Goal: Transaction & Acquisition: Purchase product/service

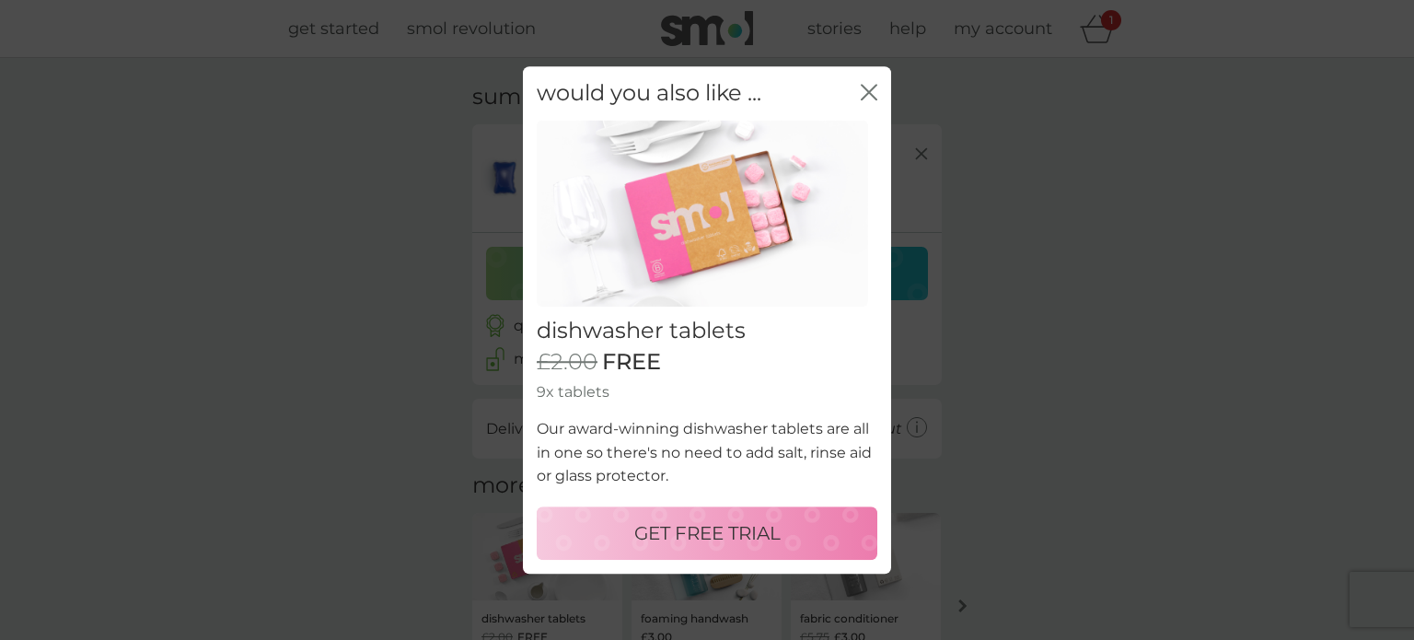
click at [788, 537] on div "GET FREE TRIAL" at bounding box center [707, 532] width 304 height 29
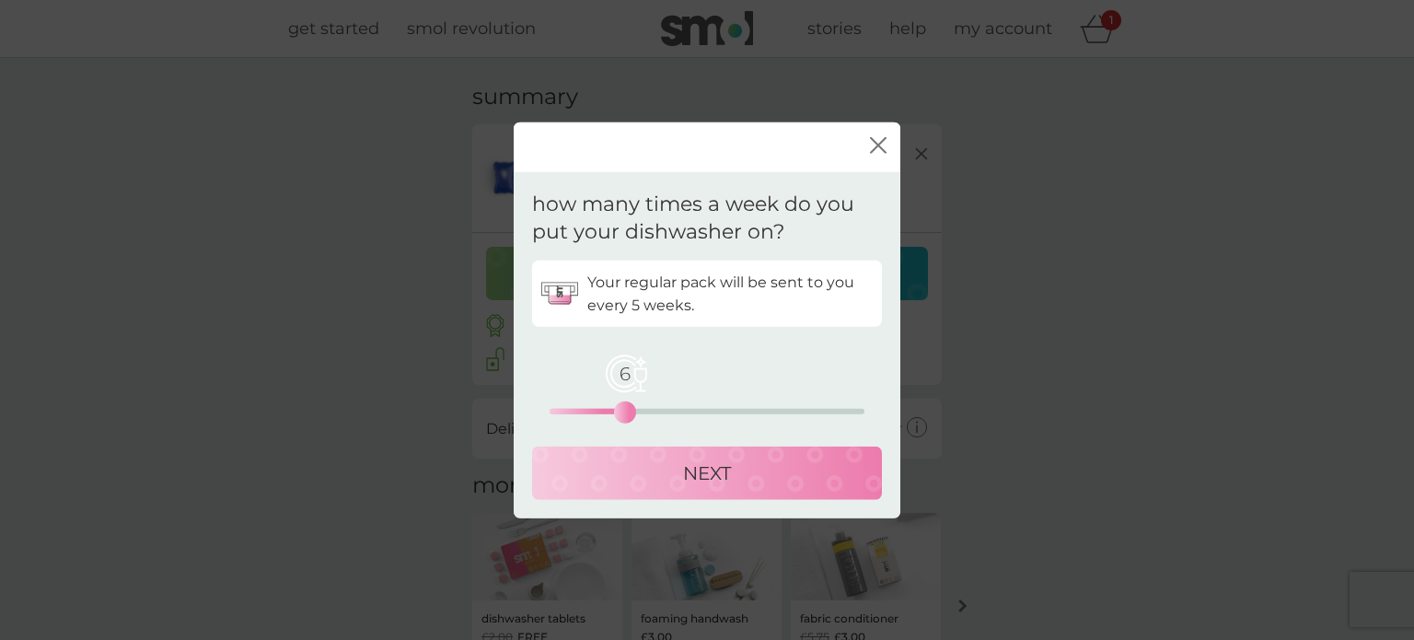
drag, startPoint x: 619, startPoint y: 414, endPoint x: 629, endPoint y: 415, distance: 9.2
click at [629, 415] on div "6" at bounding box center [624, 412] width 7 height 7
click at [634, 416] on div "7" at bounding box center [637, 412] width 7 height 7
click at [650, 468] on div "NEXT" at bounding box center [706, 472] width 313 height 29
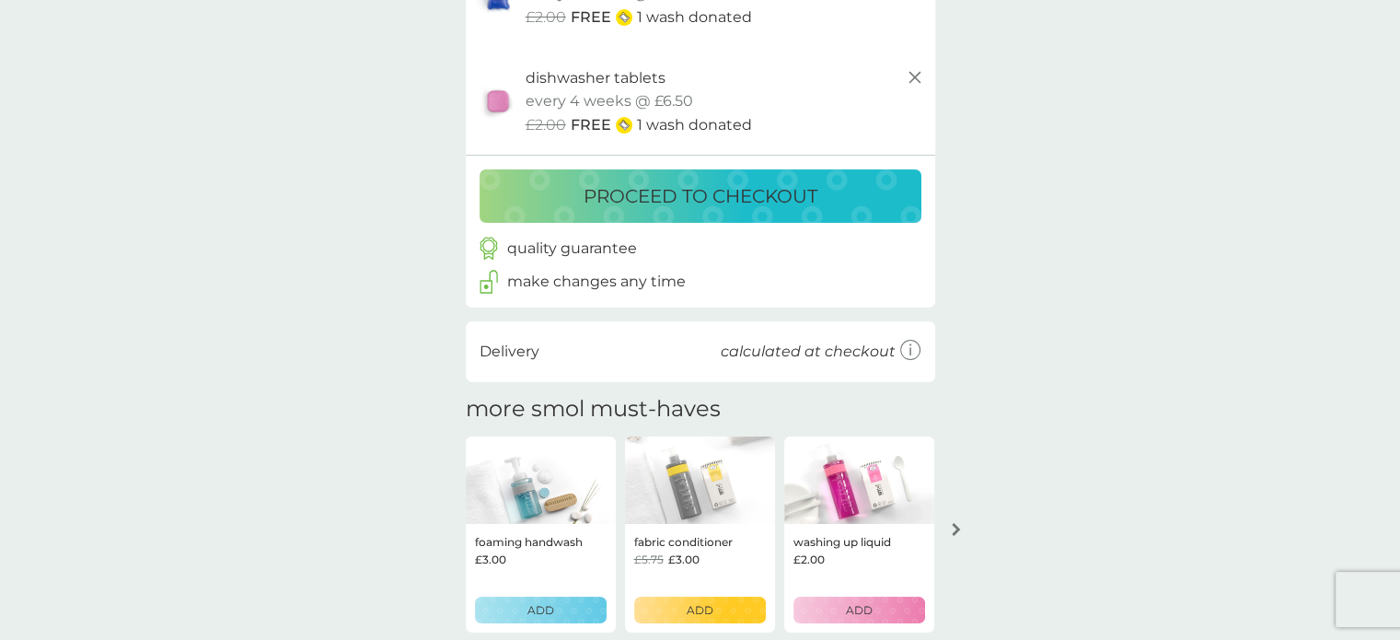
scroll to position [368, 0]
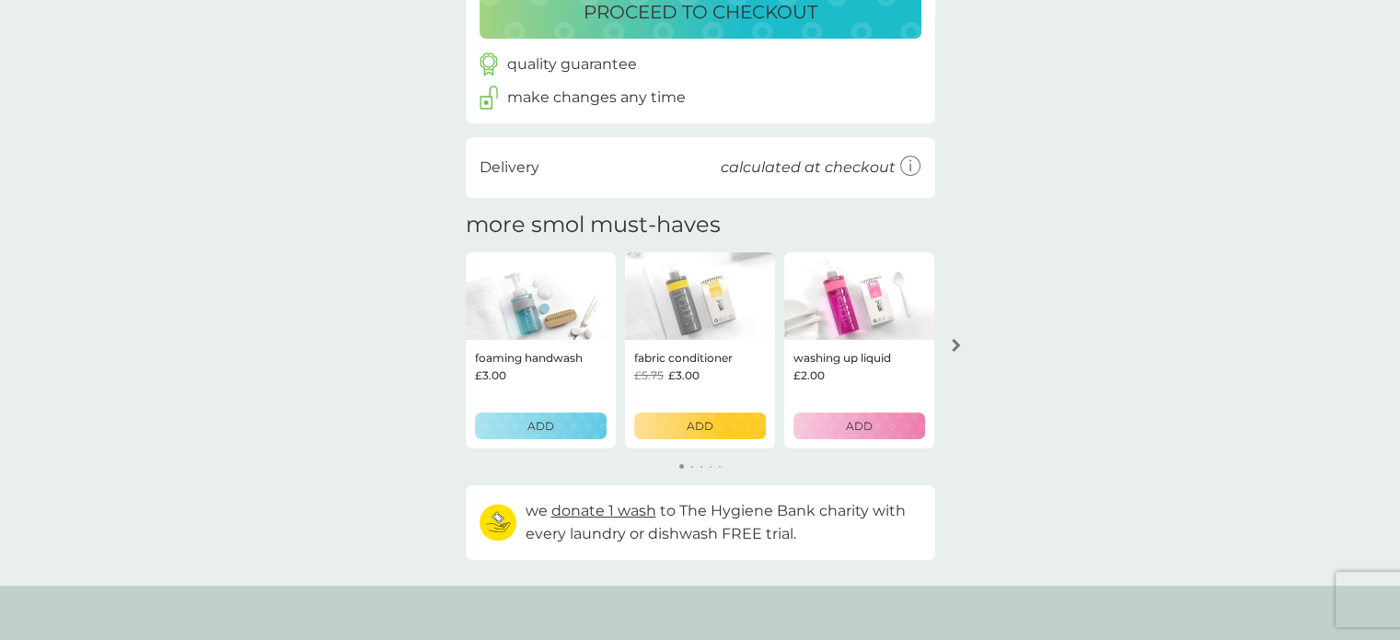
click at [956, 339] on icon "arrow right" at bounding box center [956, 345] width 9 height 13
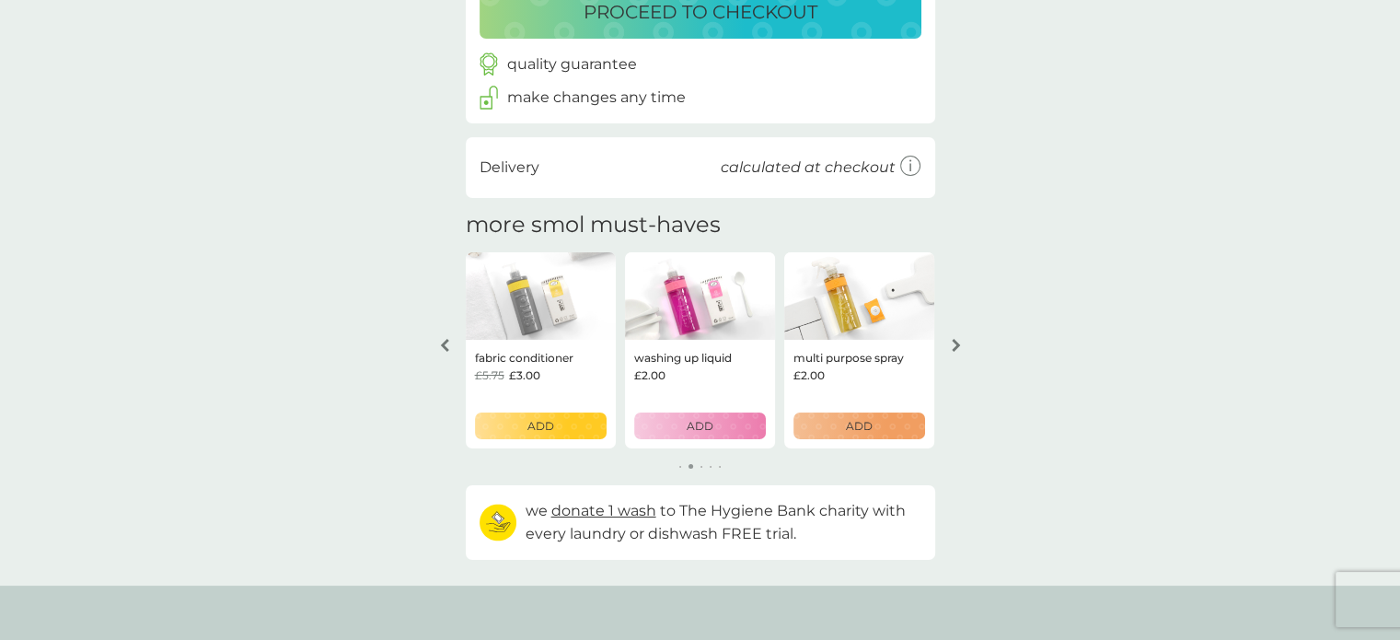
click at [952, 339] on icon "arrow right" at bounding box center [956, 345] width 9 height 13
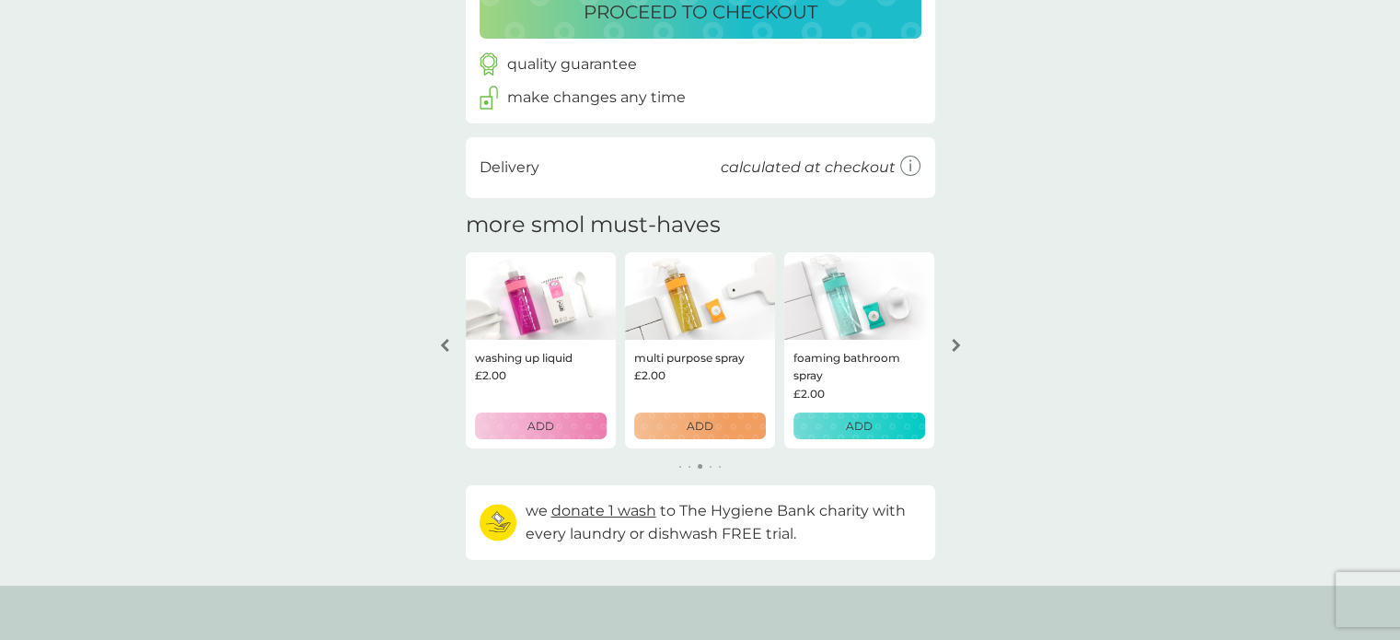
click at [952, 339] on icon "arrow right" at bounding box center [956, 345] width 9 height 13
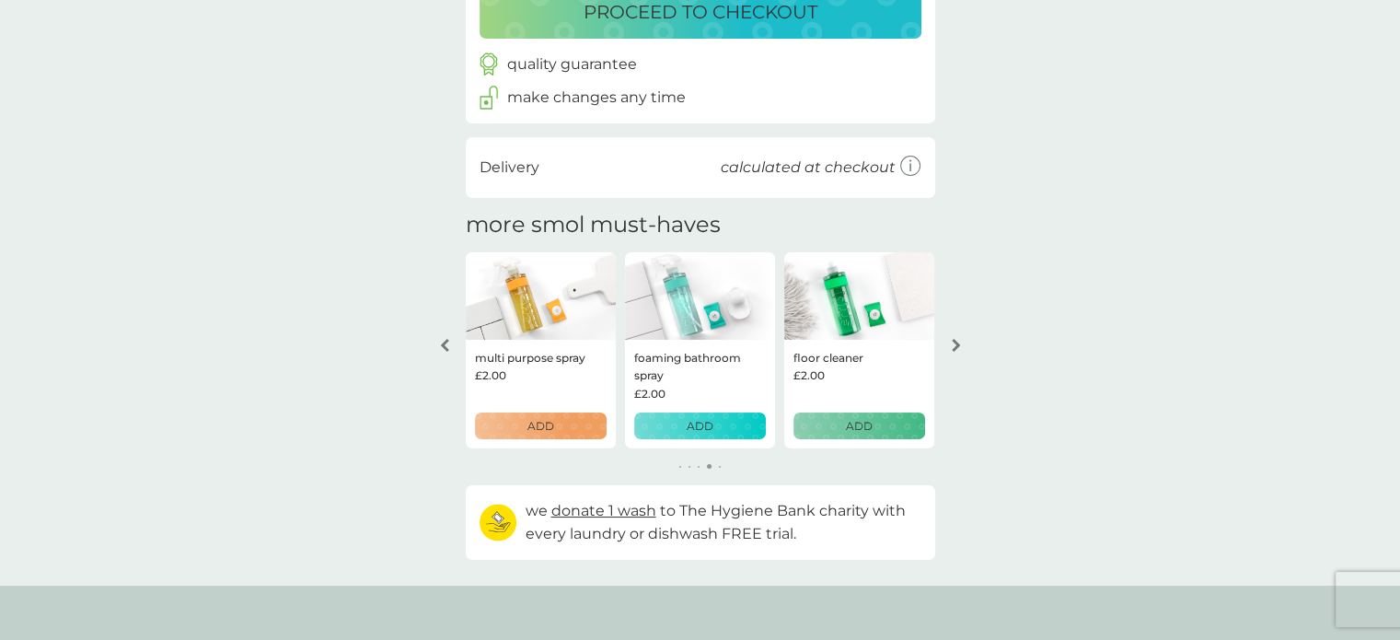
click at [952, 339] on icon "arrow right" at bounding box center [956, 345] width 9 height 13
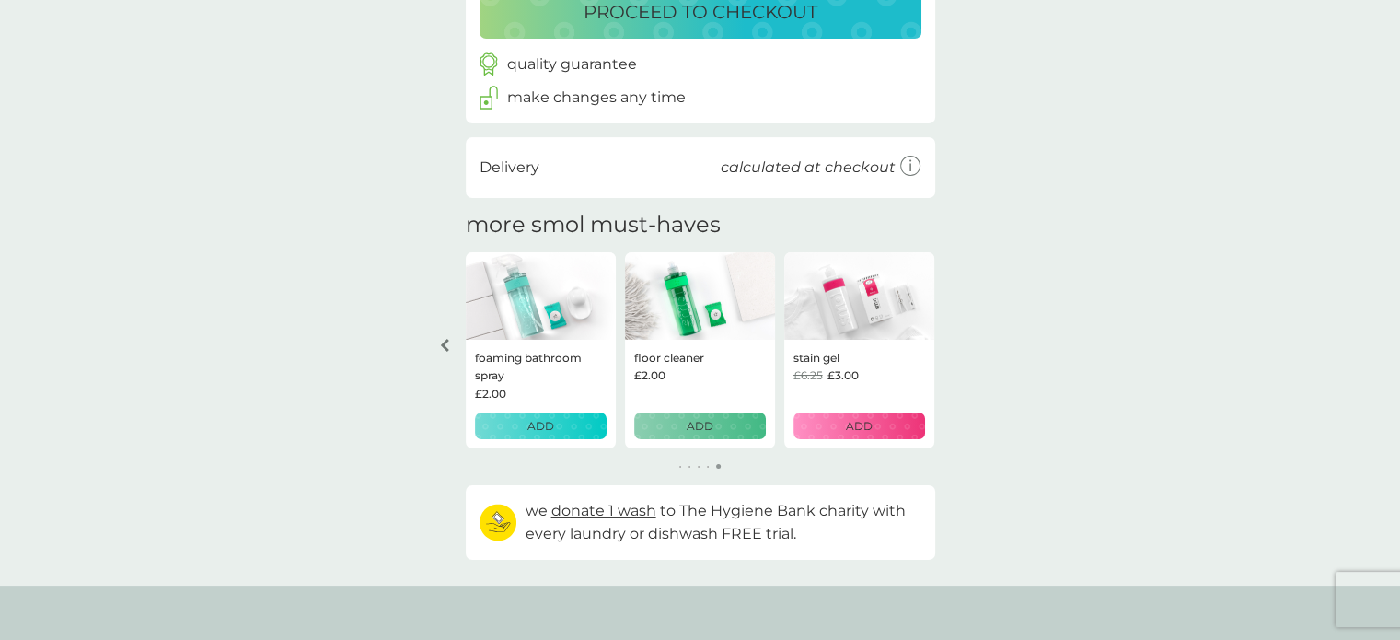
click at [950, 339] on div "your basket summary non-bio laundry capsules trial pack every 3 weeks @ £6.00 £…" at bounding box center [700, 138] width 1400 height 896
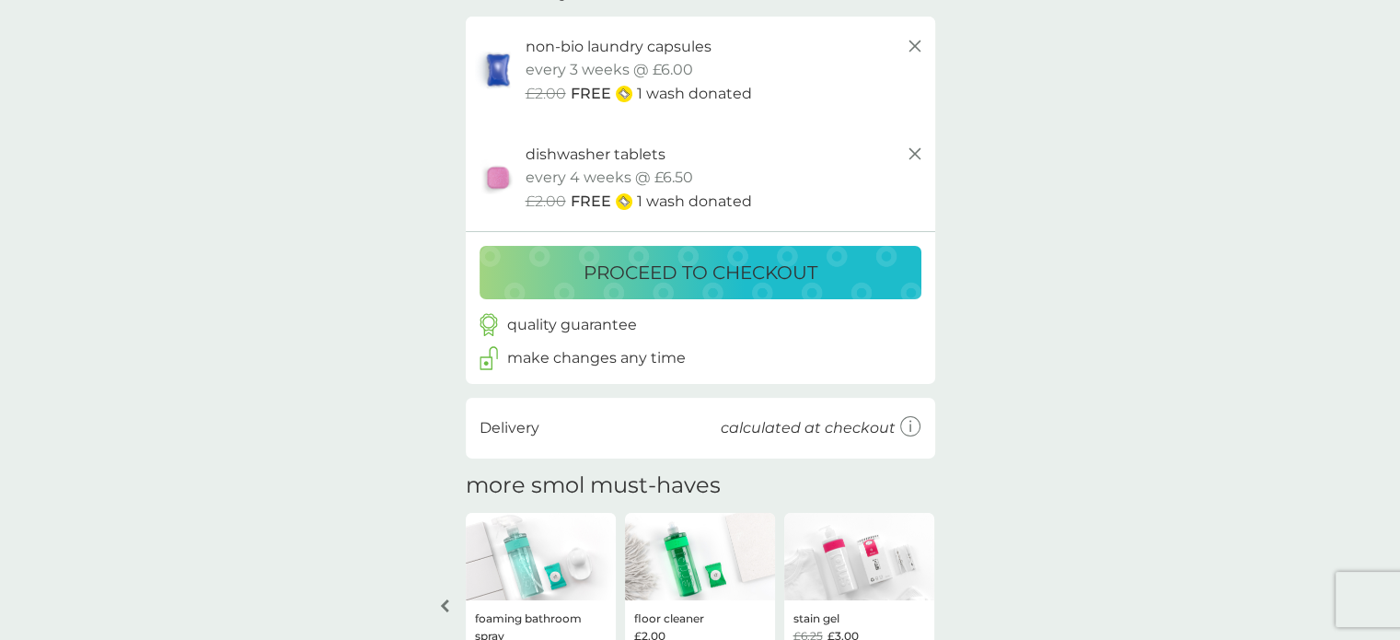
scroll to position [0, 0]
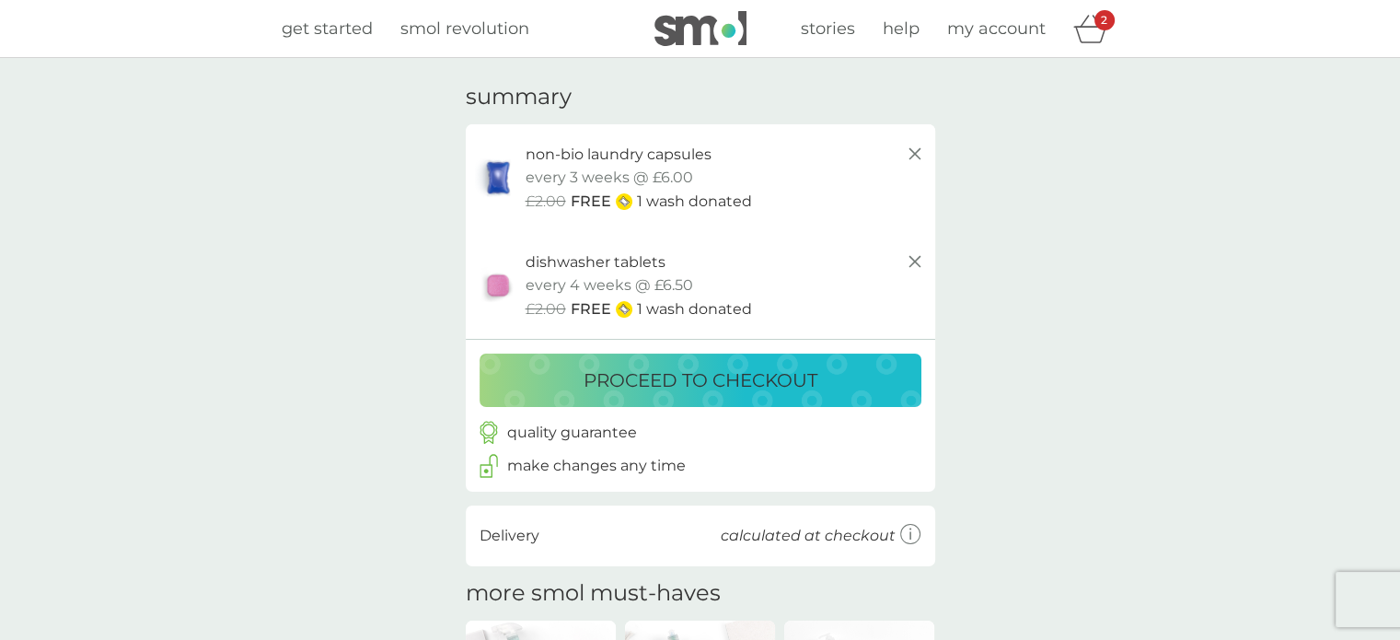
click at [768, 368] on p "proceed to checkout" at bounding box center [701, 379] width 234 height 29
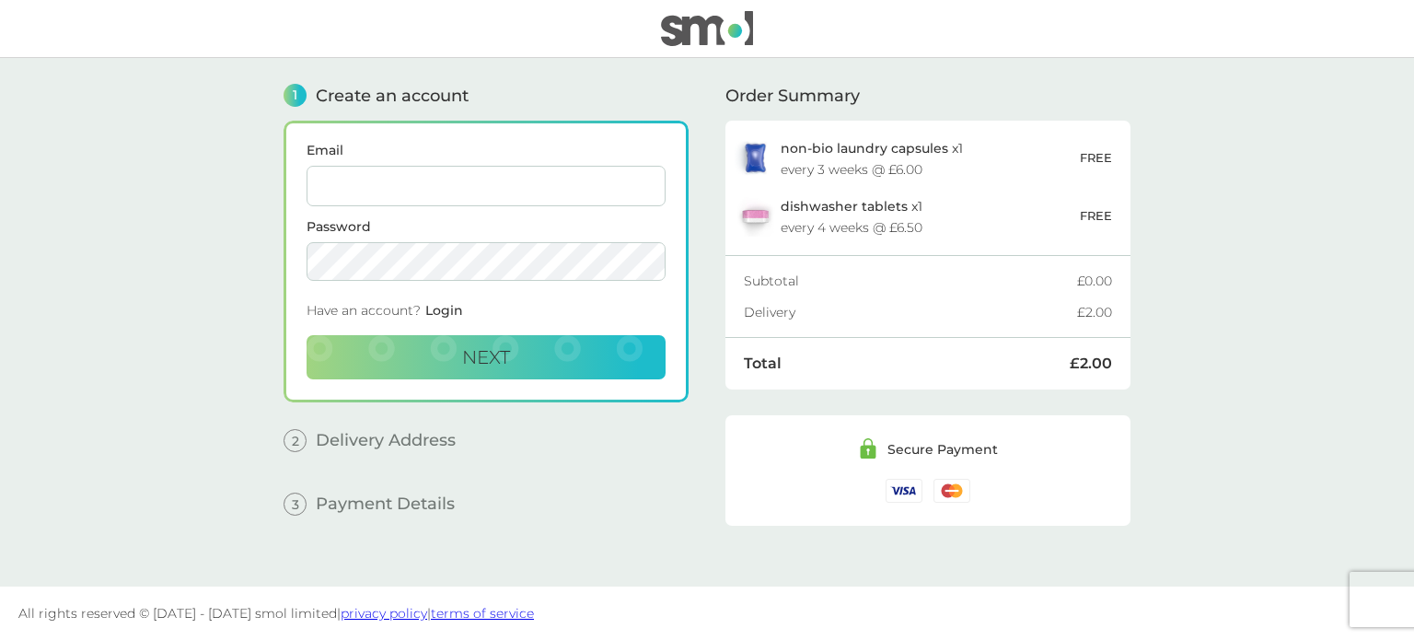
click at [810, 206] on span "dishwasher tablets" at bounding box center [843, 206] width 127 height 17
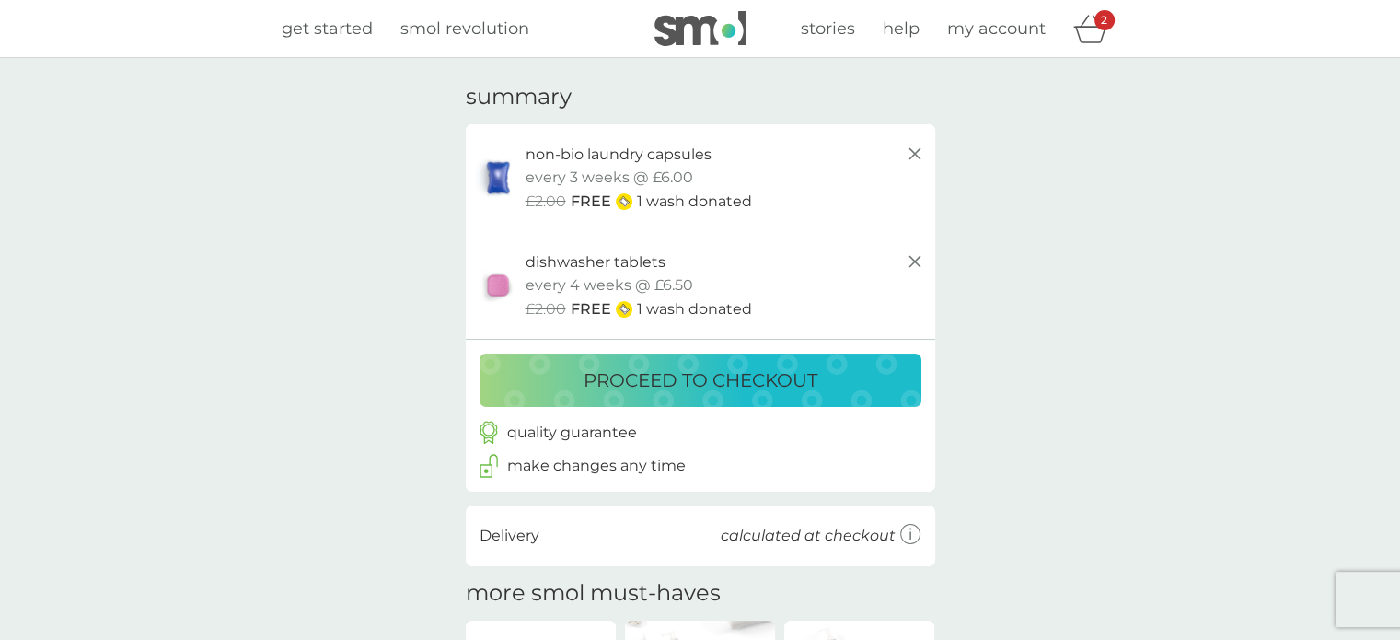
click at [912, 260] on icon at bounding box center [915, 261] width 22 height 22
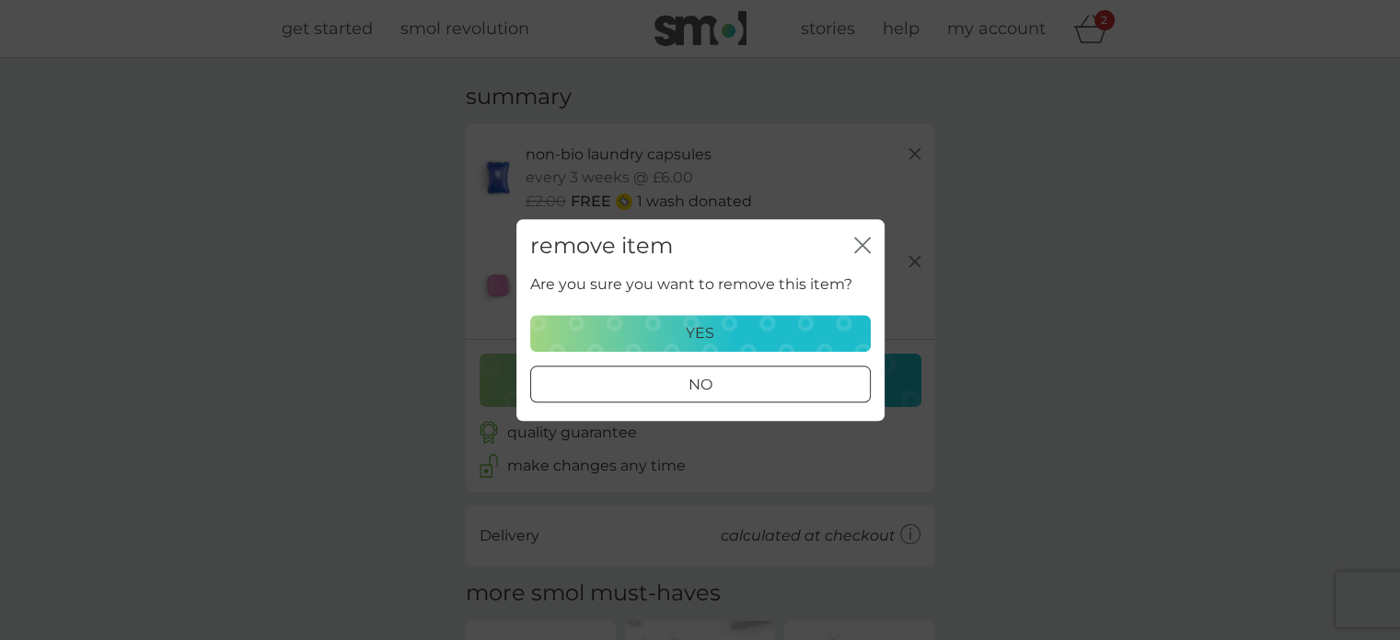
click at [791, 331] on div "yes" at bounding box center [700, 333] width 317 height 24
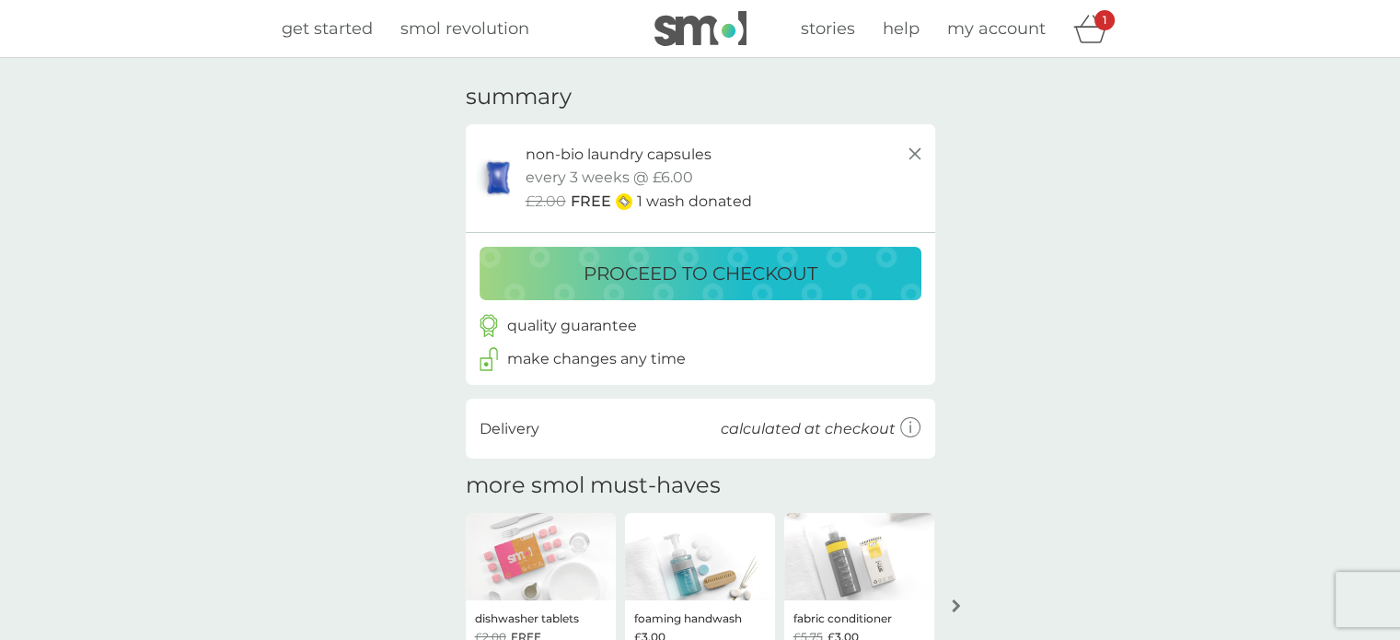
click at [791, 274] on p "proceed to checkout" at bounding box center [701, 273] width 234 height 29
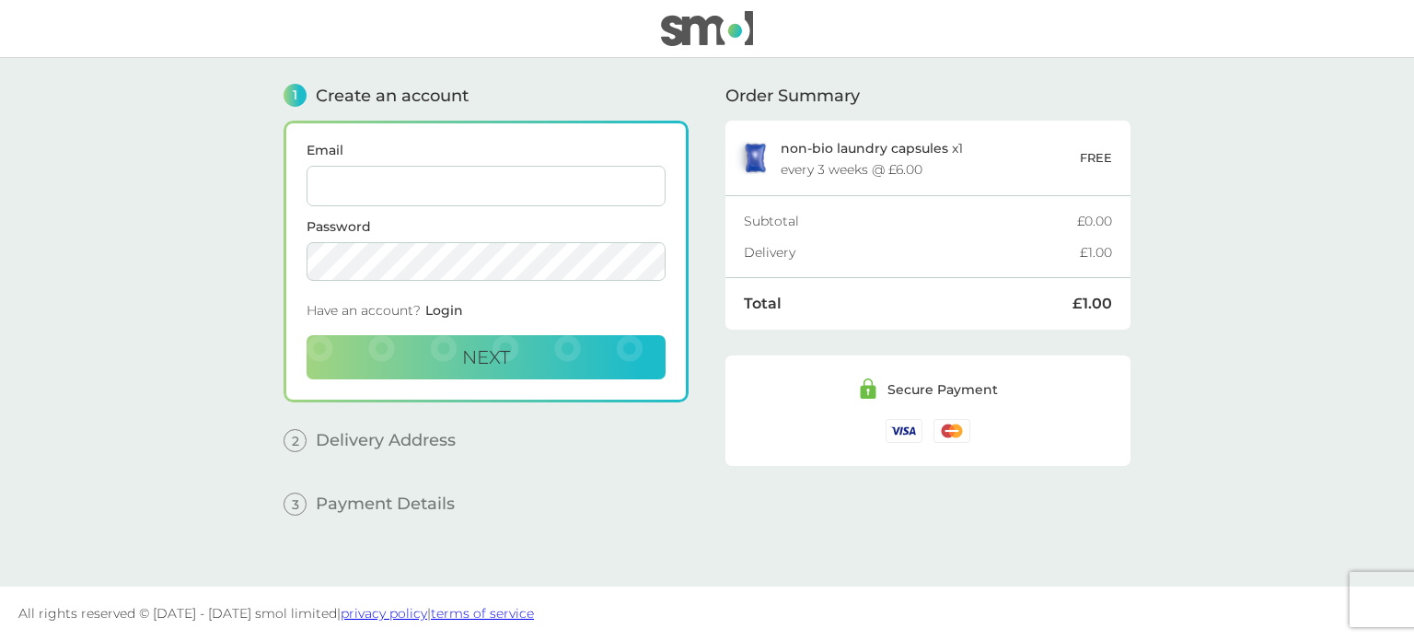
click at [372, 175] on input "Email" at bounding box center [485, 186] width 359 height 40
type input "Moiz.qaiser@gmail.com"
click at [618, 361] on button "Next" at bounding box center [485, 357] width 359 height 44
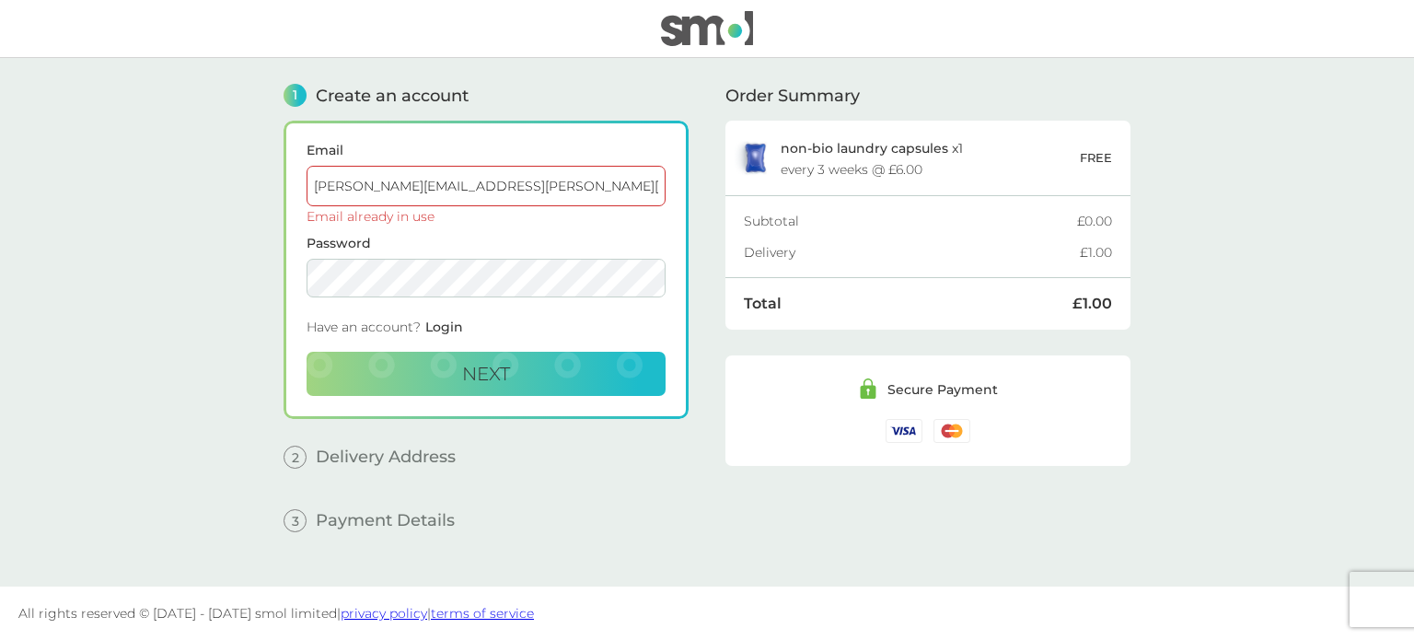
drag, startPoint x: 445, startPoint y: 327, endPoint x: 508, endPoint y: 313, distance: 64.1
click at [445, 327] on span "Login" at bounding box center [444, 326] width 38 height 17
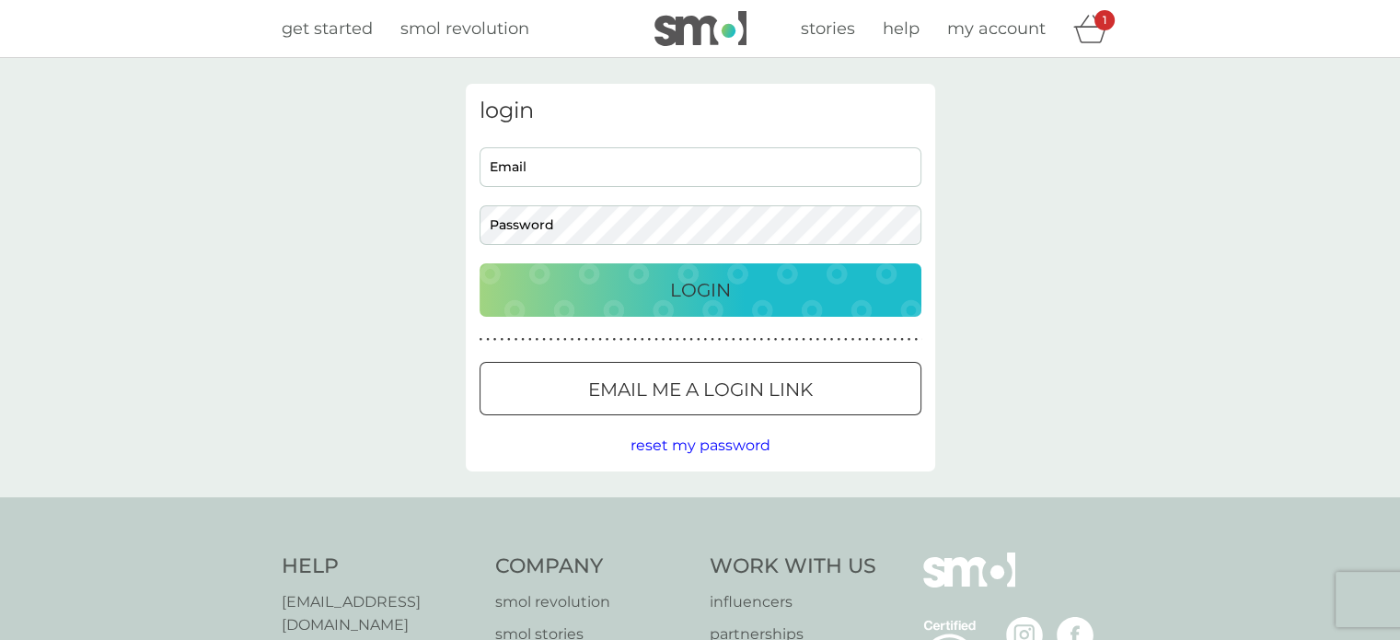
click at [783, 160] on input "Email" at bounding box center [701, 167] width 442 height 40
type input "Moiz.qaiser@gmail.com"
click at [669, 370] on button "Email me a login link" at bounding box center [701, 388] width 442 height 53
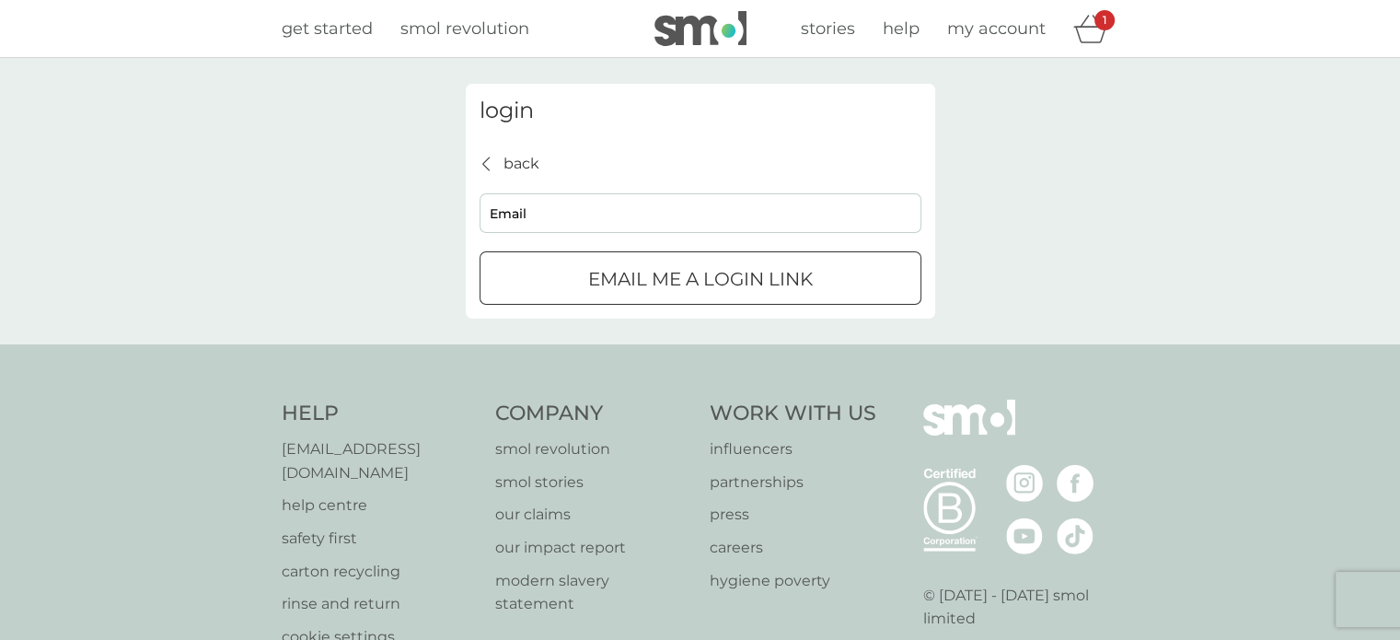
drag, startPoint x: 504, startPoint y: 207, endPoint x: 510, endPoint y: 215, distance: 10.0
click at [510, 215] on input "Email" at bounding box center [701, 213] width 442 height 40
type input "Moiz.qaiser@gmail.com"
click at [662, 276] on p "Email me a login link" at bounding box center [700, 278] width 225 height 29
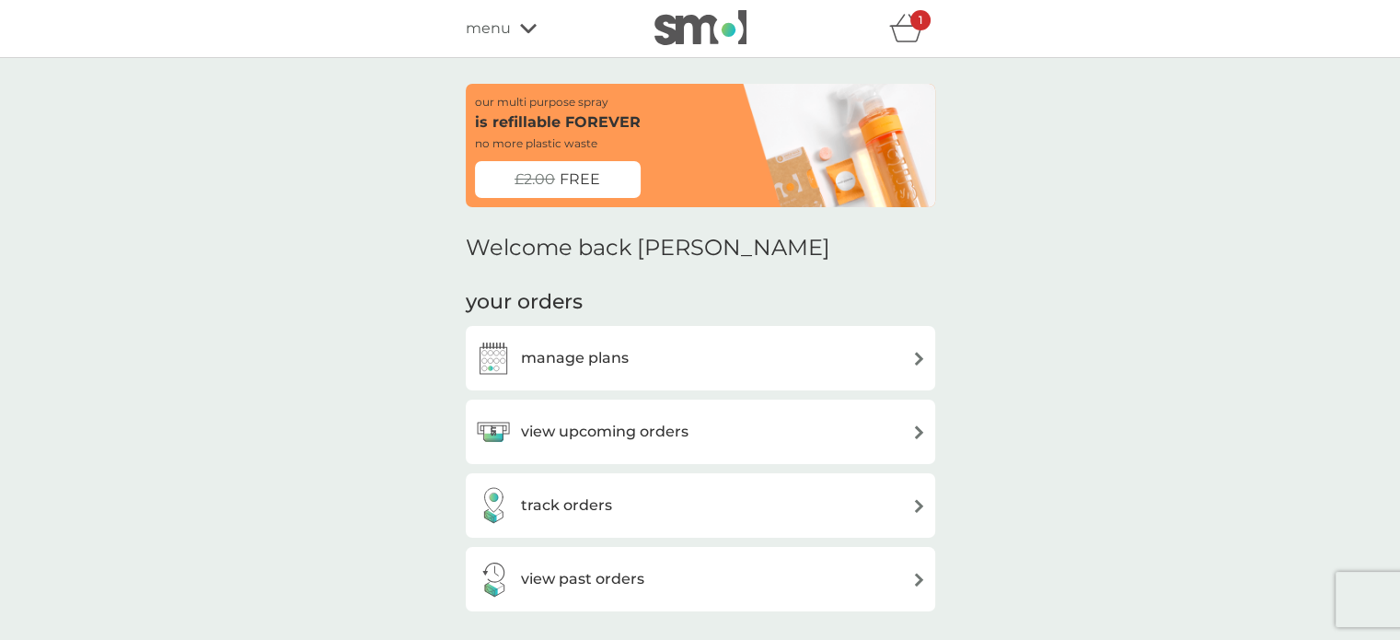
click at [755, 352] on div "manage plans" at bounding box center [700, 358] width 451 height 37
click at [906, 31] on icon "basket" at bounding box center [906, 28] width 35 height 29
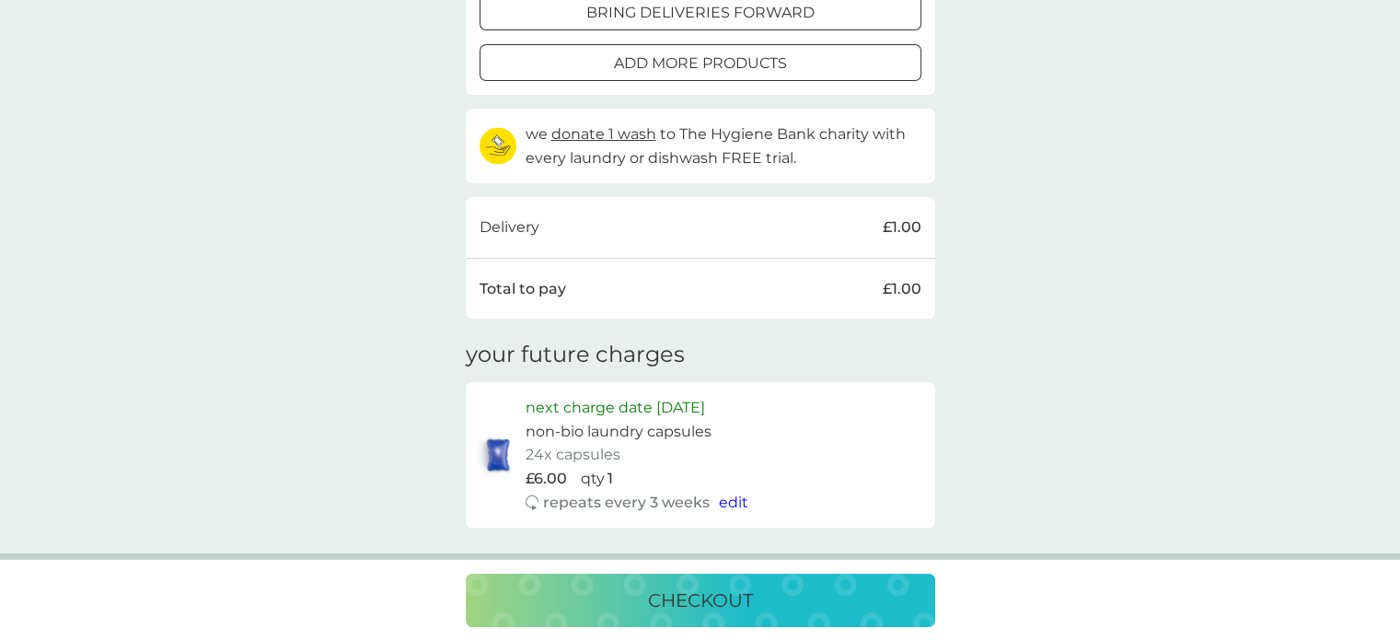
scroll to position [644, 0]
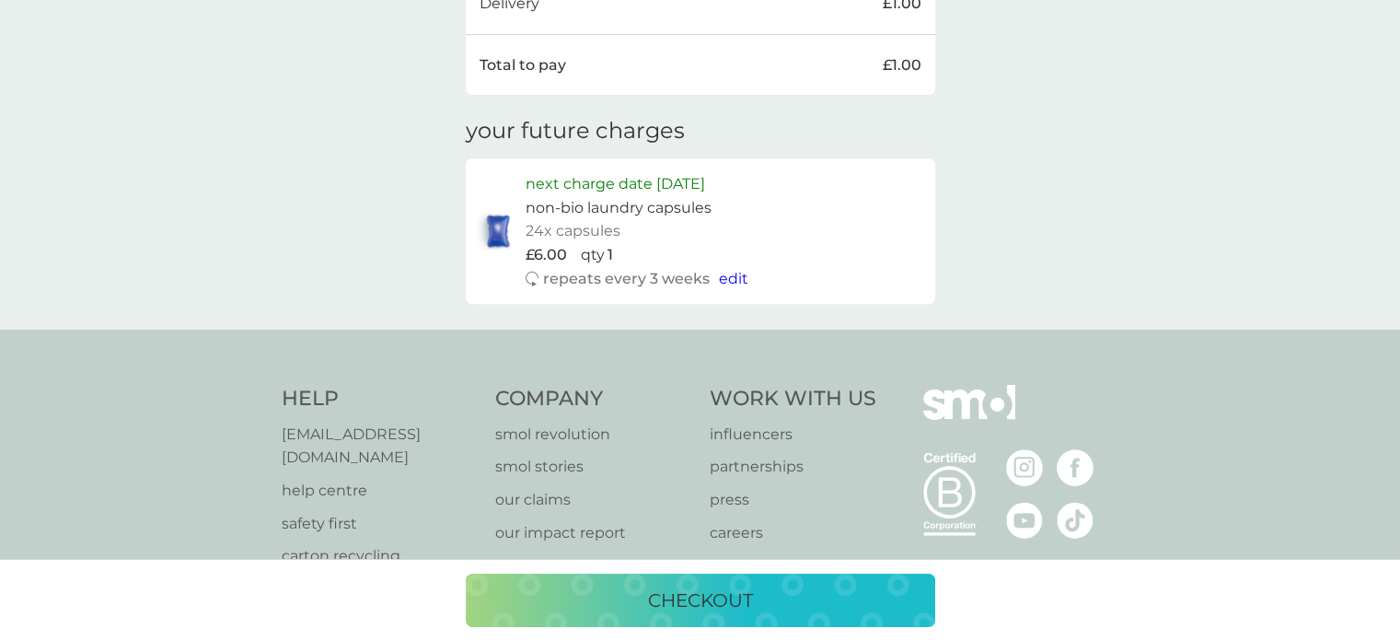
click at [733, 279] on span "edit" at bounding box center [733, 278] width 29 height 17
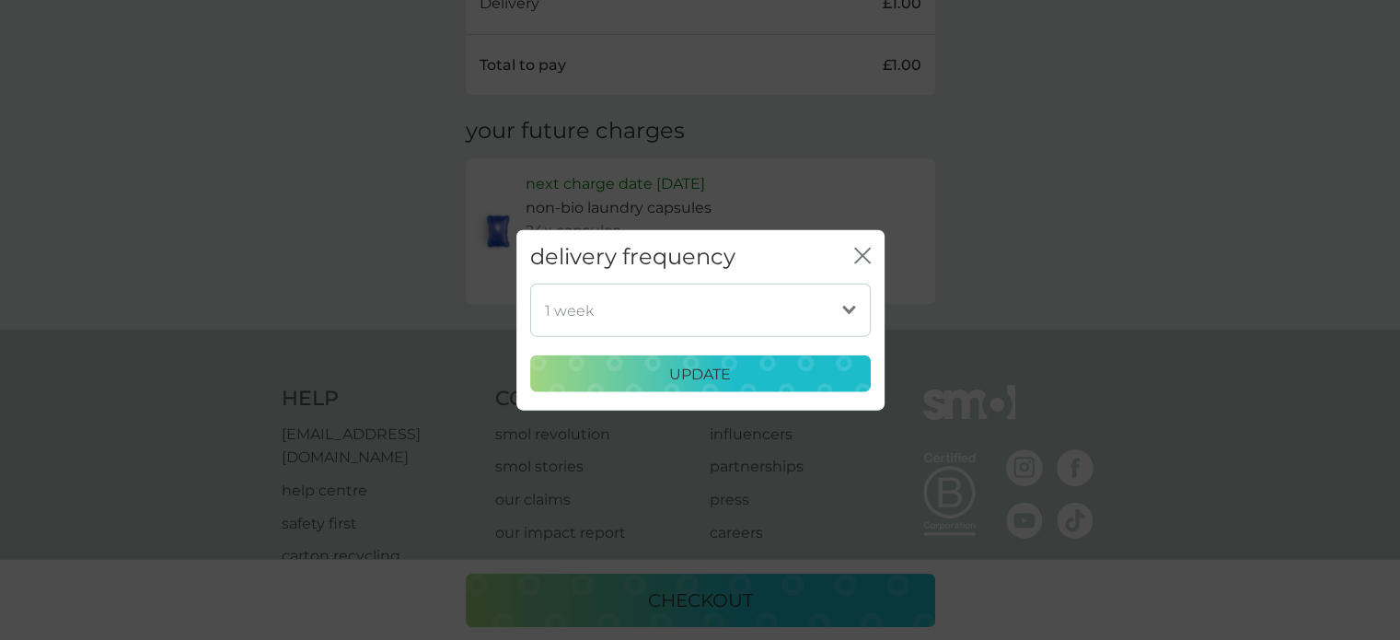
click at [793, 334] on select "1 week 2 weeks 3 weeks 4 weeks 5 weeks 6 weeks (our suggestion) 7 weeks 8 weeks…" at bounding box center [700, 309] width 341 height 53
select select "119"
click at [530, 283] on select "1 week 2 weeks 3 weeks 4 weeks 5 weeks 6 weeks (our suggestion) 7 weeks 8 weeks…" at bounding box center [700, 309] width 341 height 53
click at [780, 370] on div "update" at bounding box center [700, 374] width 317 height 24
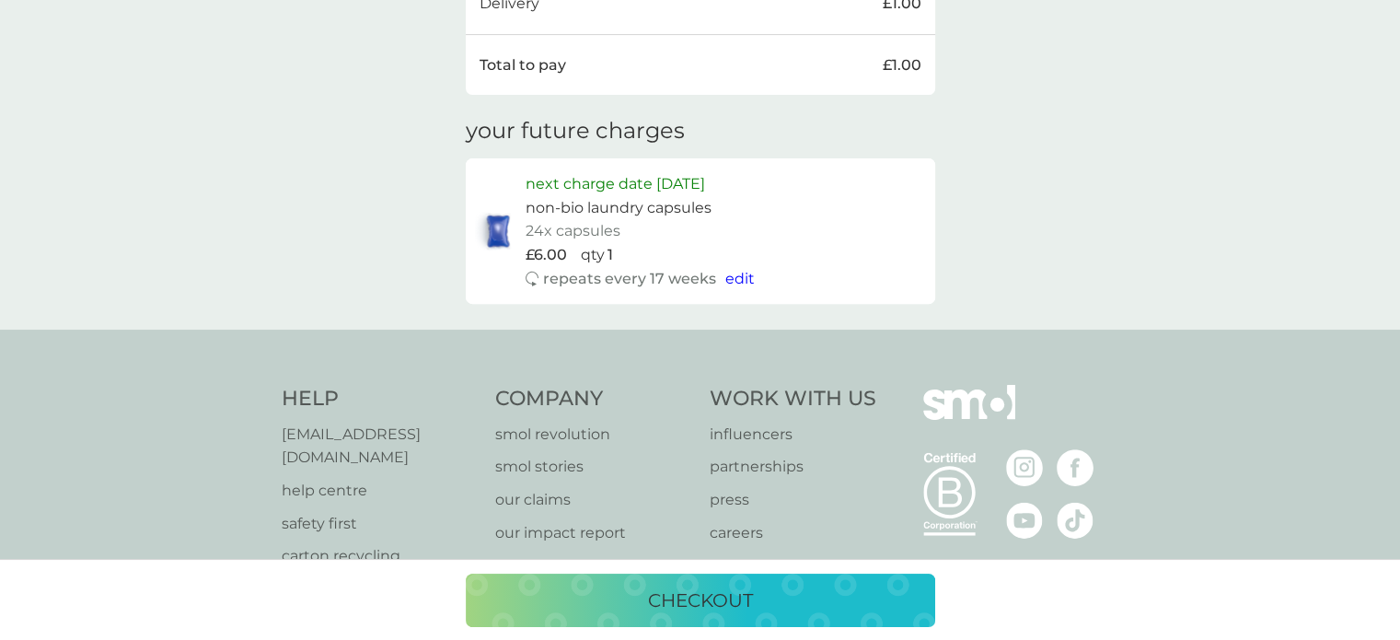
click at [758, 597] on div "checkout" at bounding box center [700, 599] width 433 height 29
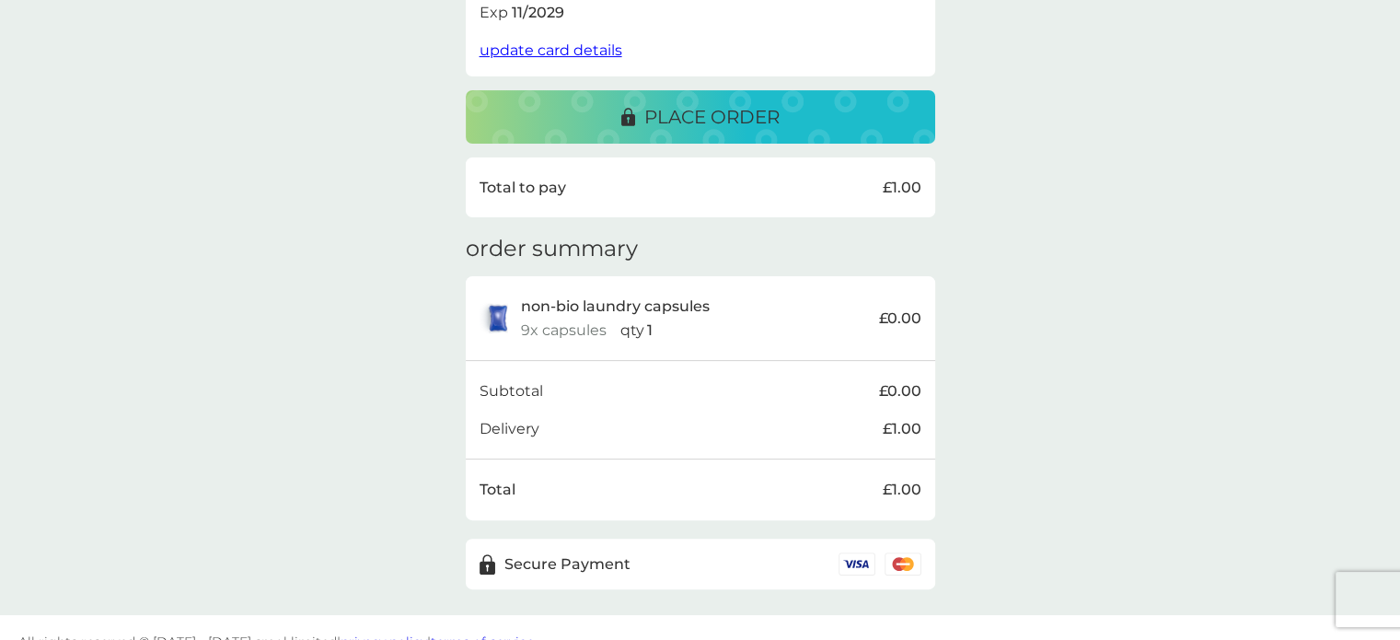
scroll to position [454, 0]
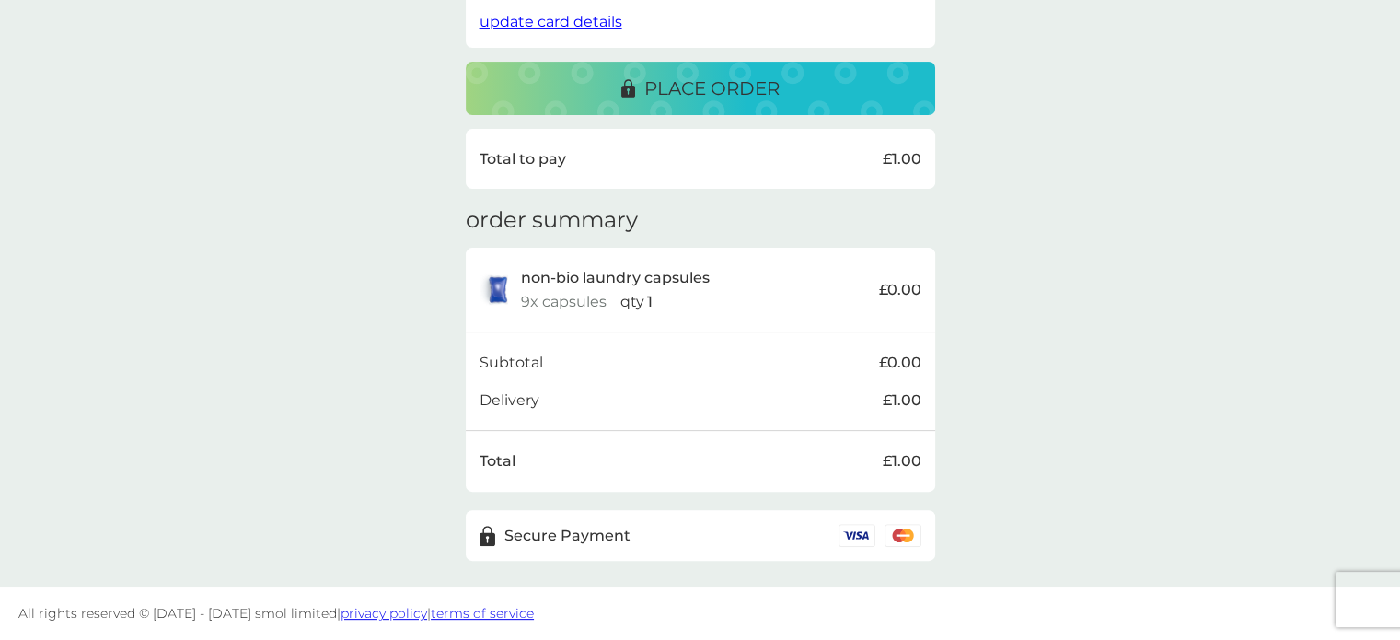
click at [770, 86] on p "place order" at bounding box center [711, 88] width 135 height 29
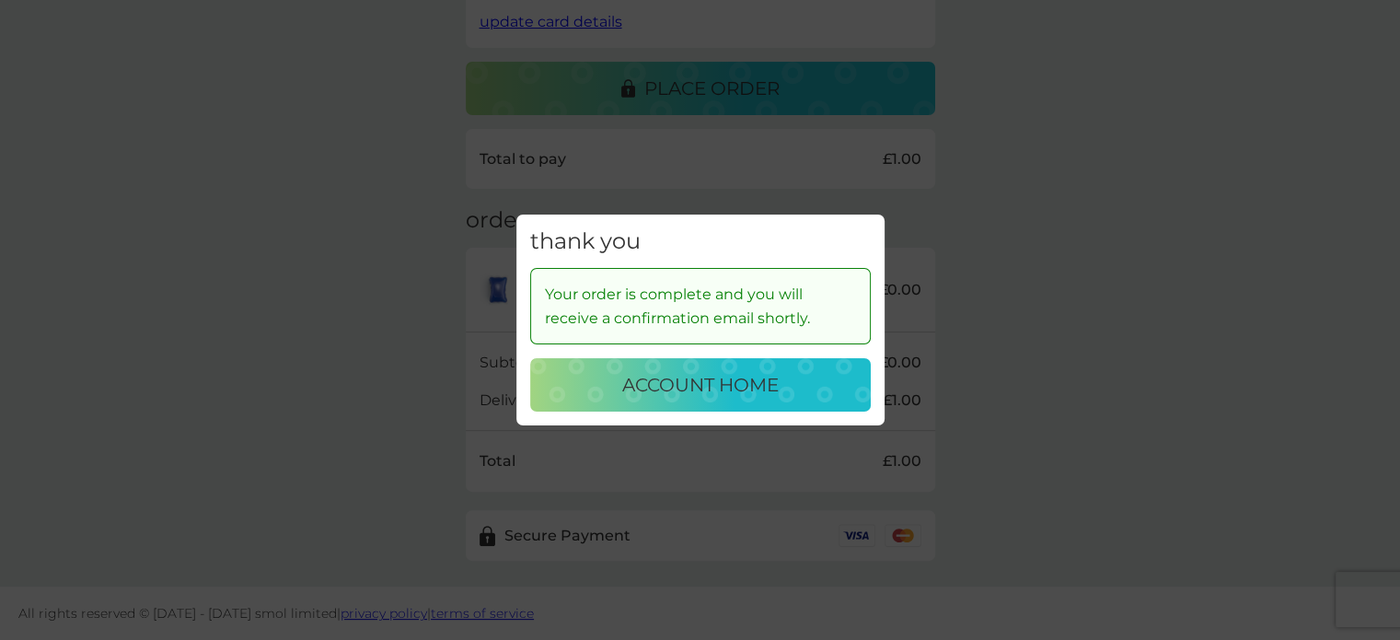
click at [773, 387] on p "account home" at bounding box center [700, 384] width 156 height 29
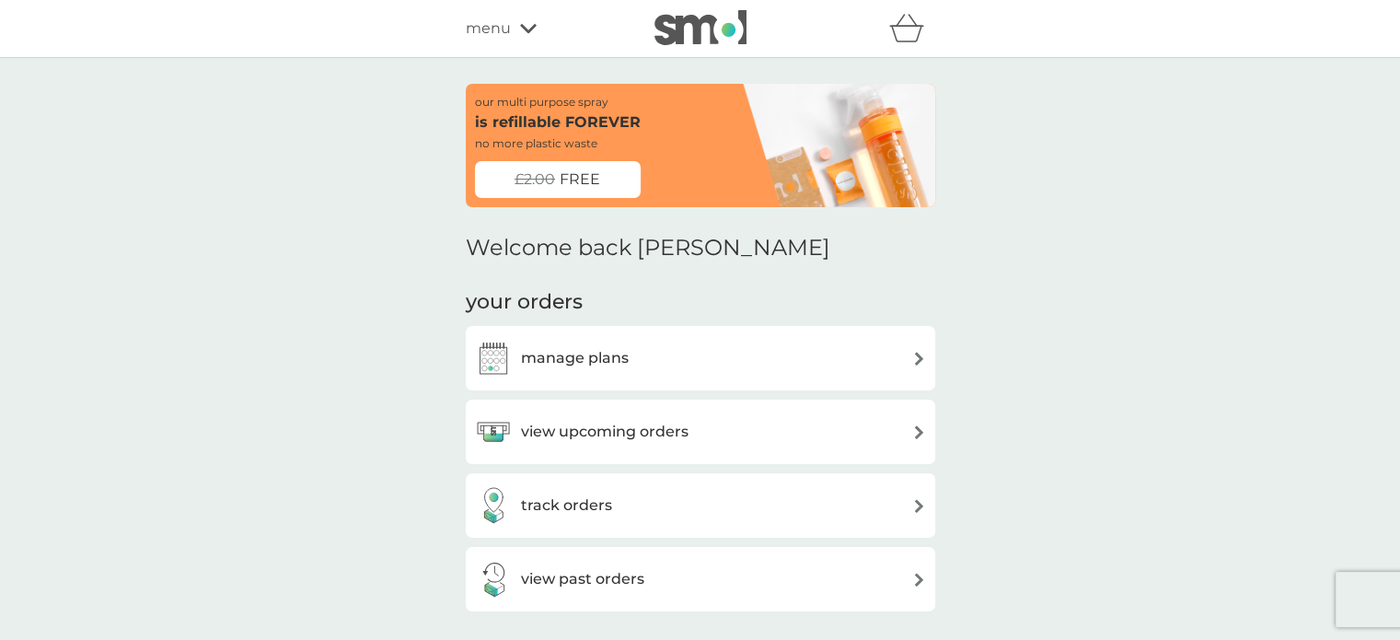
click at [592, 413] on div "view upcoming orders" at bounding box center [582, 431] width 214 height 37
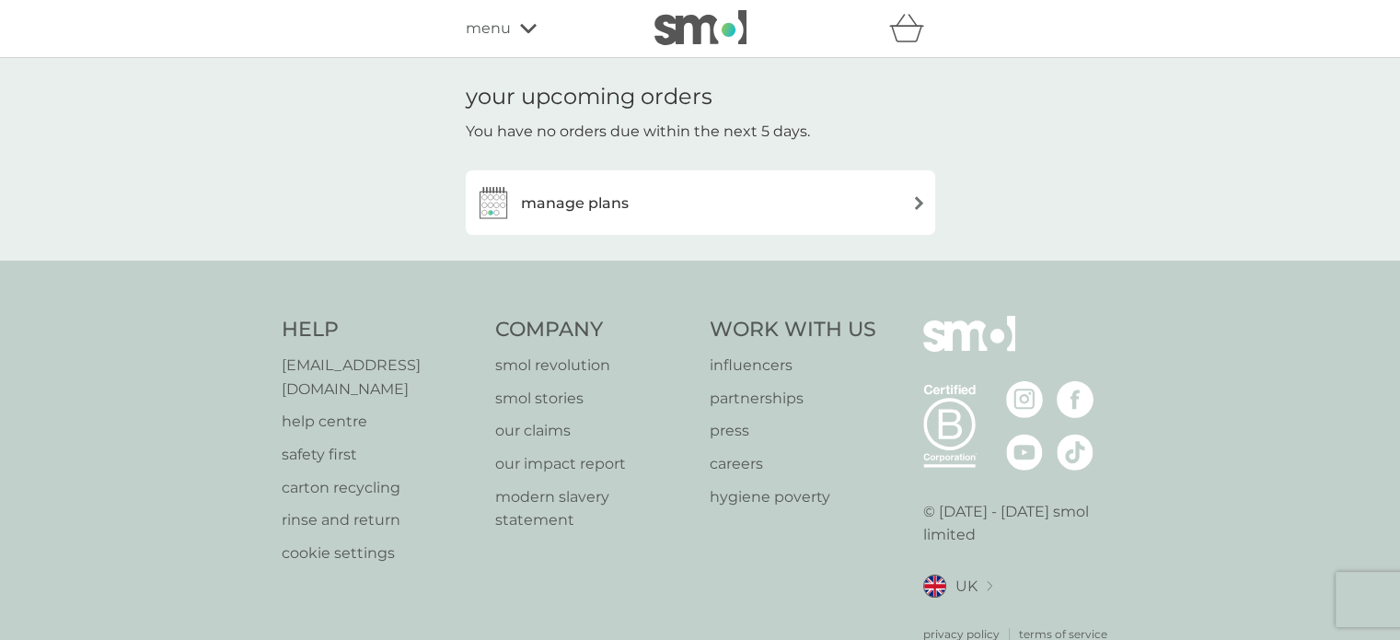
click at [510, 27] on div "menu" at bounding box center [544, 29] width 156 height 24
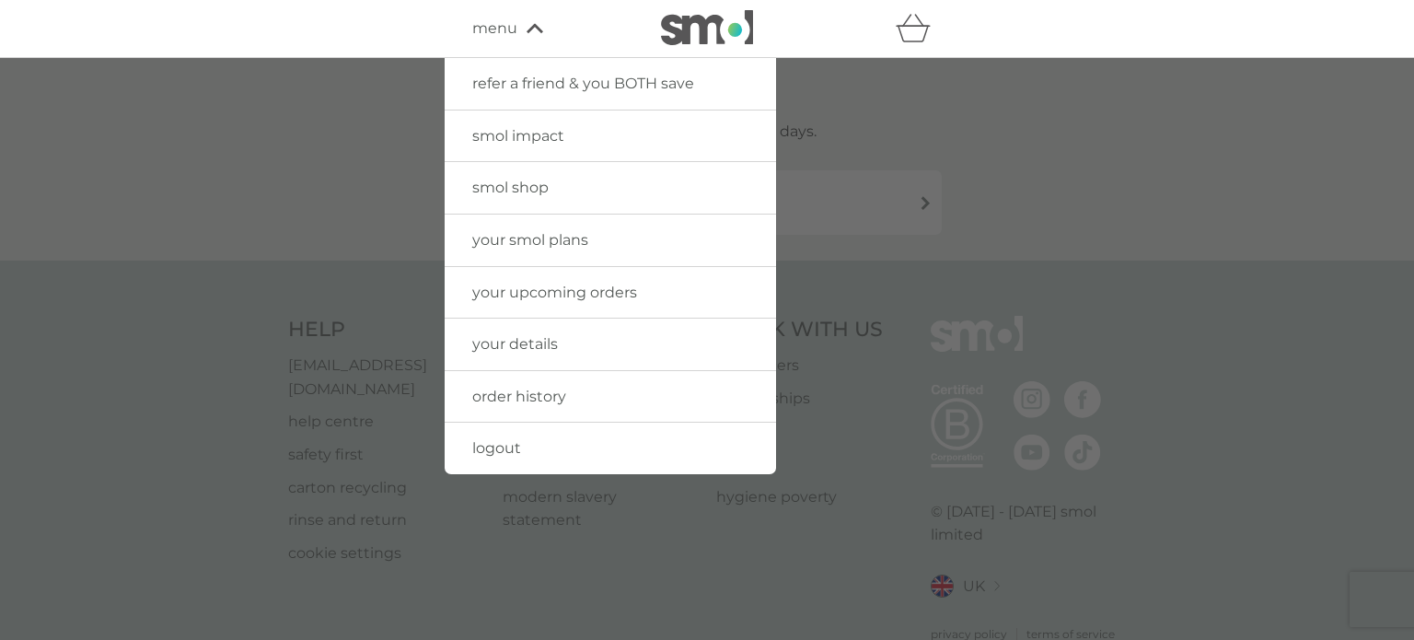
click at [360, 95] on div at bounding box center [707, 378] width 1414 height 640
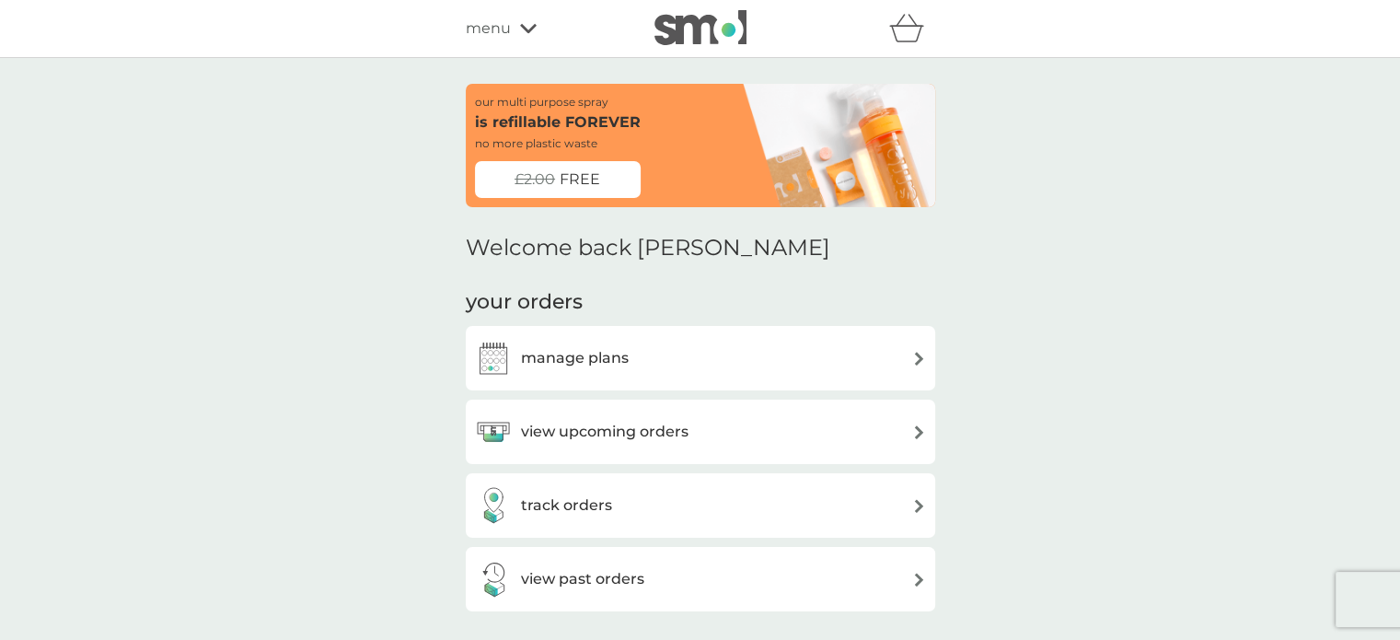
click at [622, 425] on h3 "view upcoming orders" at bounding box center [605, 432] width 168 height 24
click at [618, 497] on div "track orders" at bounding box center [700, 505] width 451 height 37
click at [684, 148] on div "our multi purpose spray is refillable FOREVER no more plastic waste" at bounding box center [608, 122] width 267 height 59
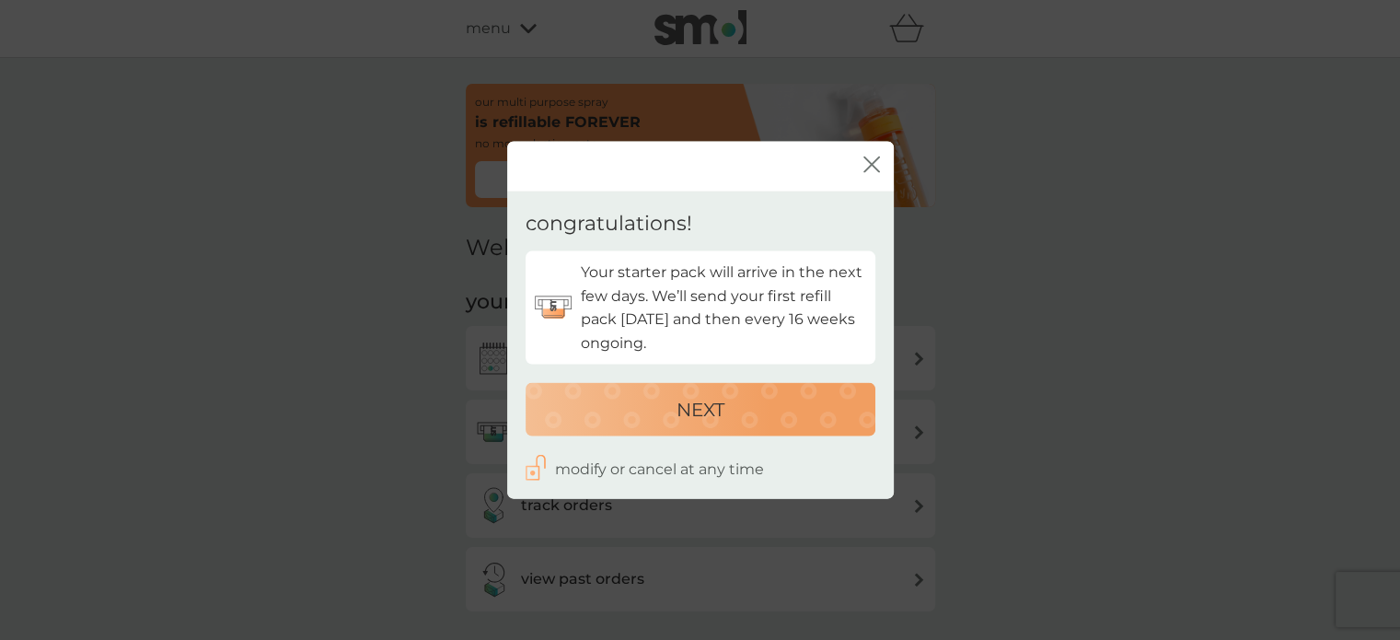
click at [873, 161] on icon "close" at bounding box center [871, 164] width 17 height 17
